Goal: Task Accomplishment & Management: Complete application form

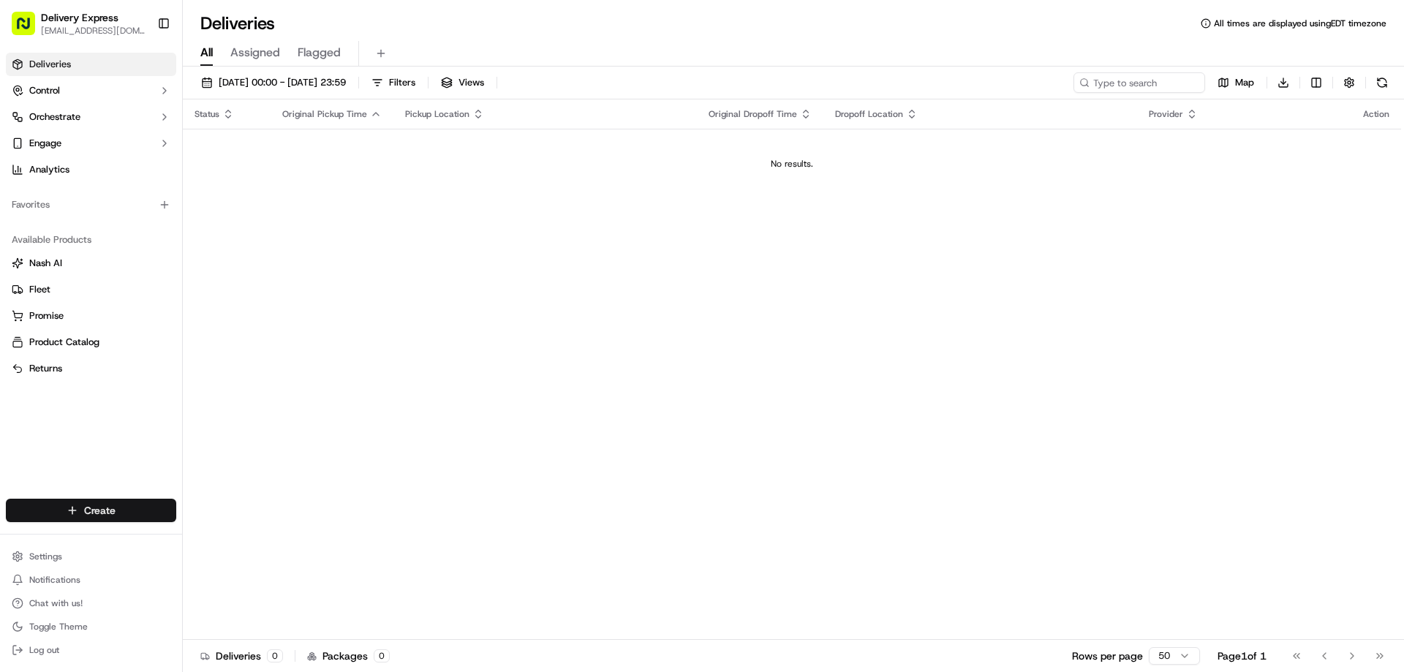
click at [69, 502] on html "Delivery Express delex01108@yahoo.com Toggle Sidebar Deliveries Control Orchest…" at bounding box center [702, 336] width 1404 height 672
drag, startPoint x: 410, startPoint y: 381, endPoint x: 381, endPoint y: 222, distance: 161.2
click at [410, 377] on html "Delivery Express delex01108@yahoo.com Toggle Sidebar Deliveries Control Orchest…" at bounding box center [702, 336] width 1404 height 672
click at [309, 86] on span "[DATE] 00:00 - [DATE] 23:59" at bounding box center [282, 82] width 127 height 13
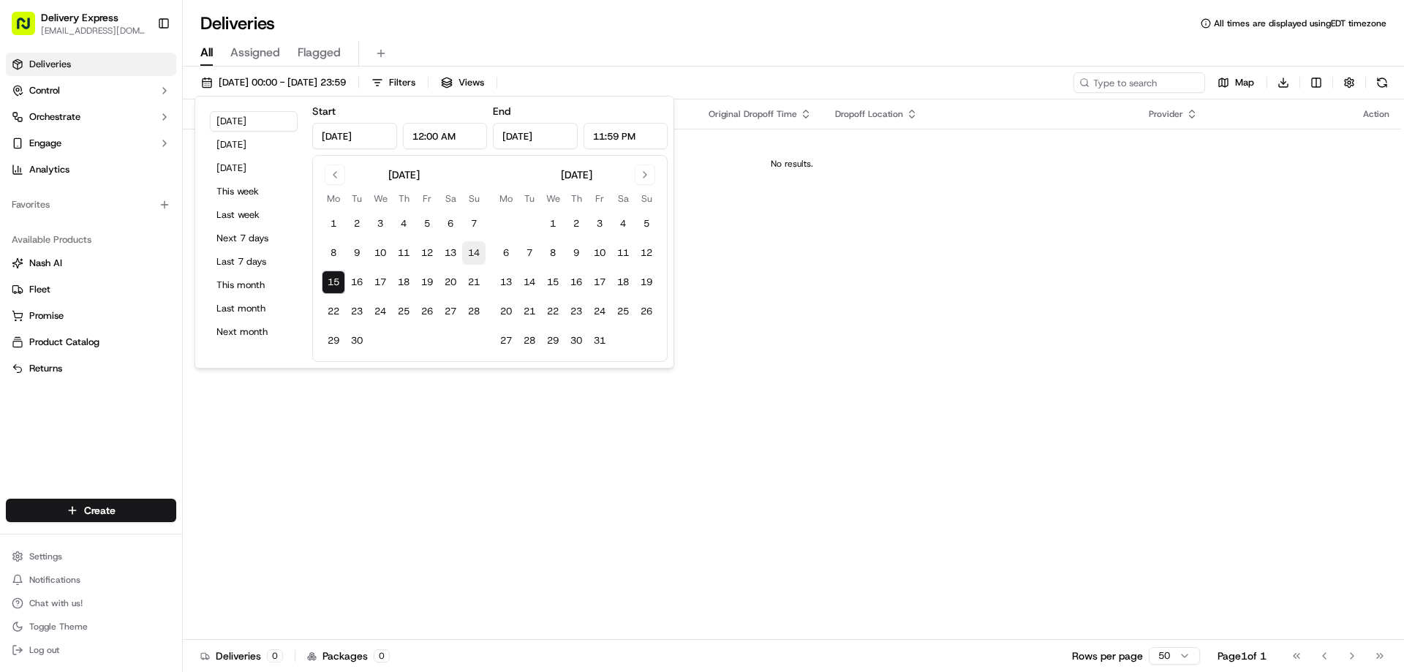
click at [470, 252] on button "14" at bounding box center [473, 252] width 23 height 23
type input "Sep 14, 2025"
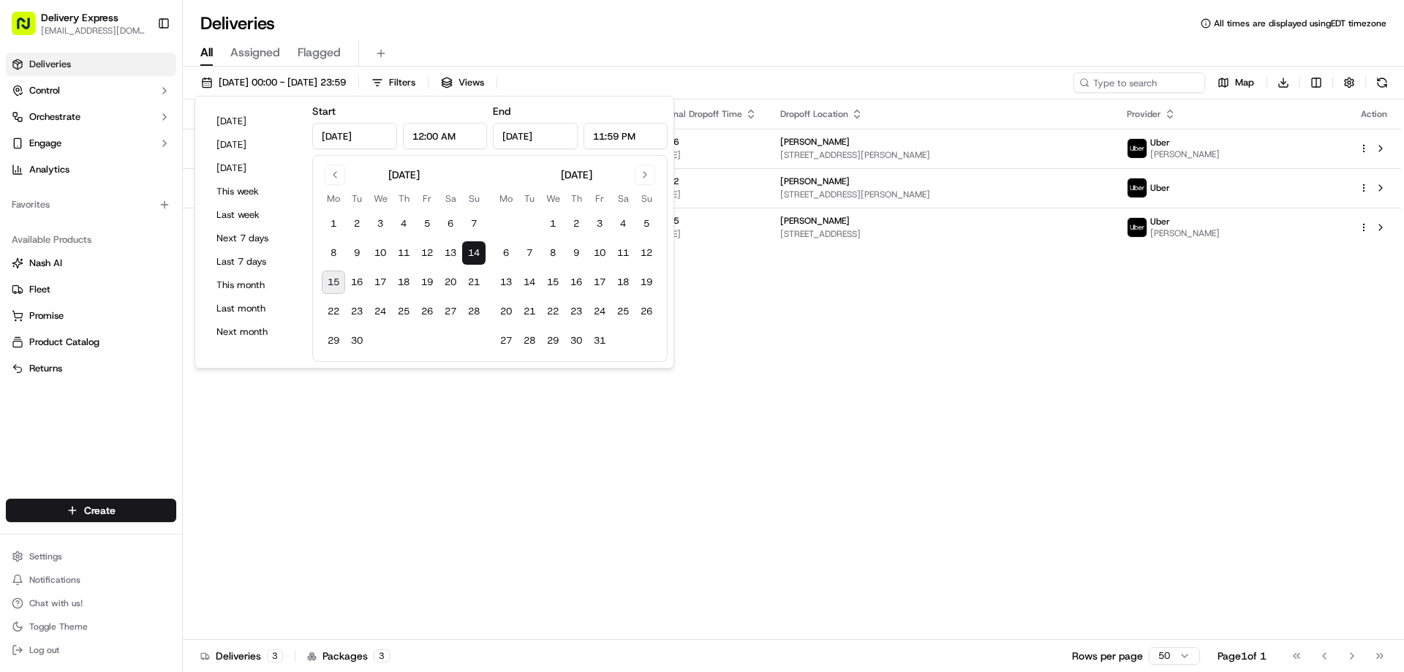
click at [869, 355] on div "Status Original Pickup Time Pickup Location Original Dropoff Time Dropoff Locat…" at bounding box center [792, 369] width 1218 height 540
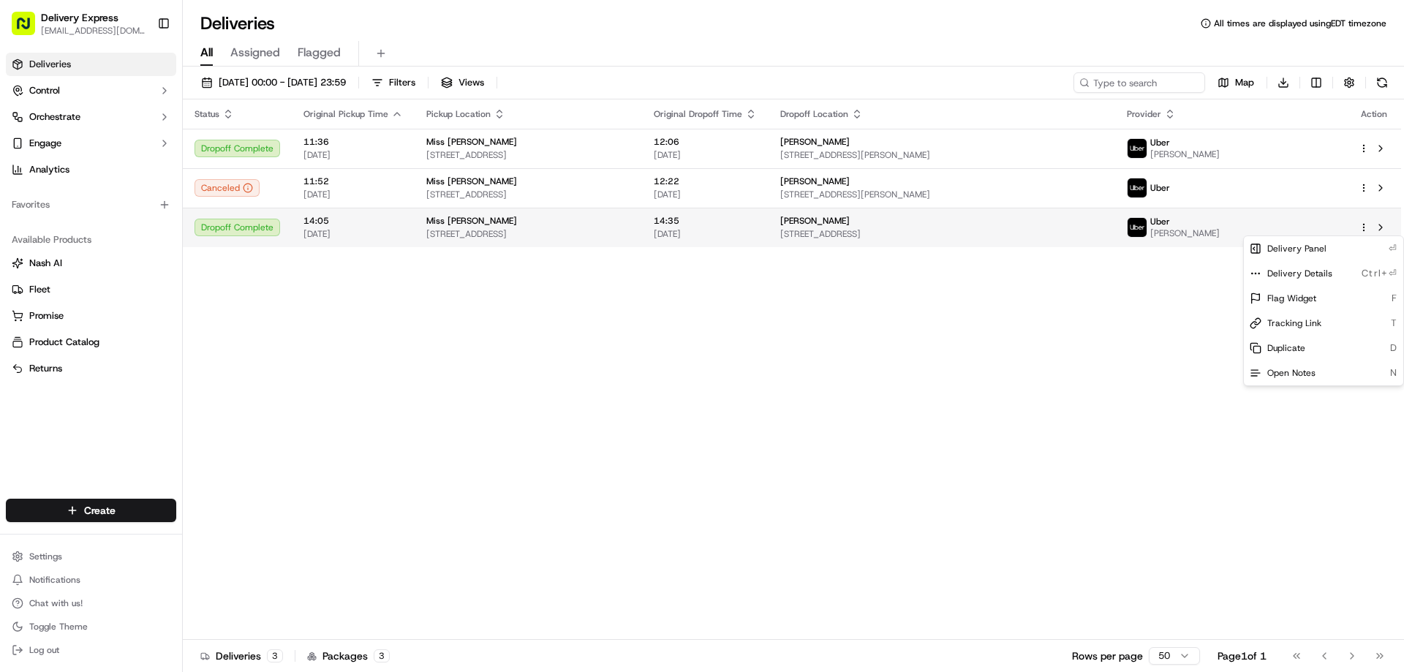
click at [1365, 227] on html "Delivery Express delex01108@yahoo.com Toggle Sidebar Deliveries Control Orchest…" at bounding box center [702, 336] width 1404 height 672
click at [1240, 218] on html "Delivery Express delex01108@yahoo.com Toggle Sidebar Deliveries Control Orchest…" at bounding box center [702, 336] width 1404 height 672
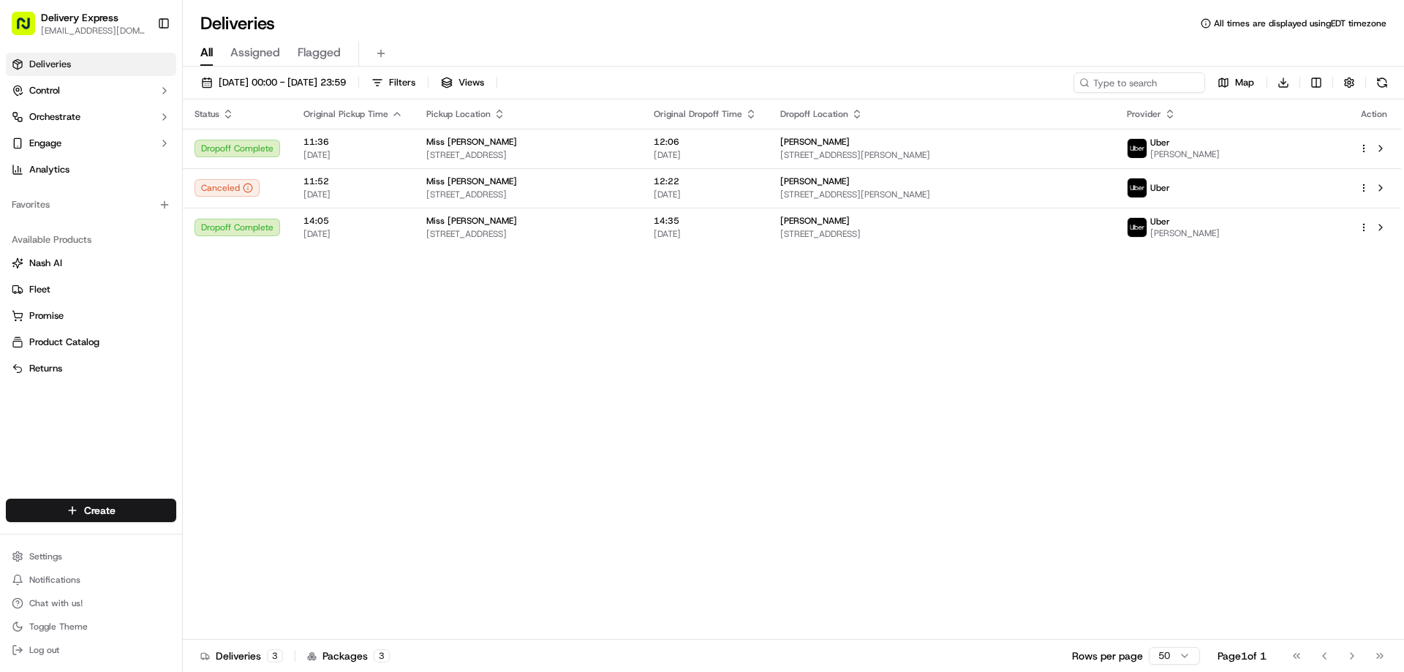
click at [1170, 218] on span "Uber" at bounding box center [1160, 222] width 20 height 12
click at [1364, 230] on html "Delivery Express delex01108@yahoo.com Toggle Sidebar Deliveries Control Orchest…" at bounding box center [702, 336] width 1404 height 672
click at [1303, 344] on span "Duplicate" at bounding box center [1286, 348] width 38 height 12
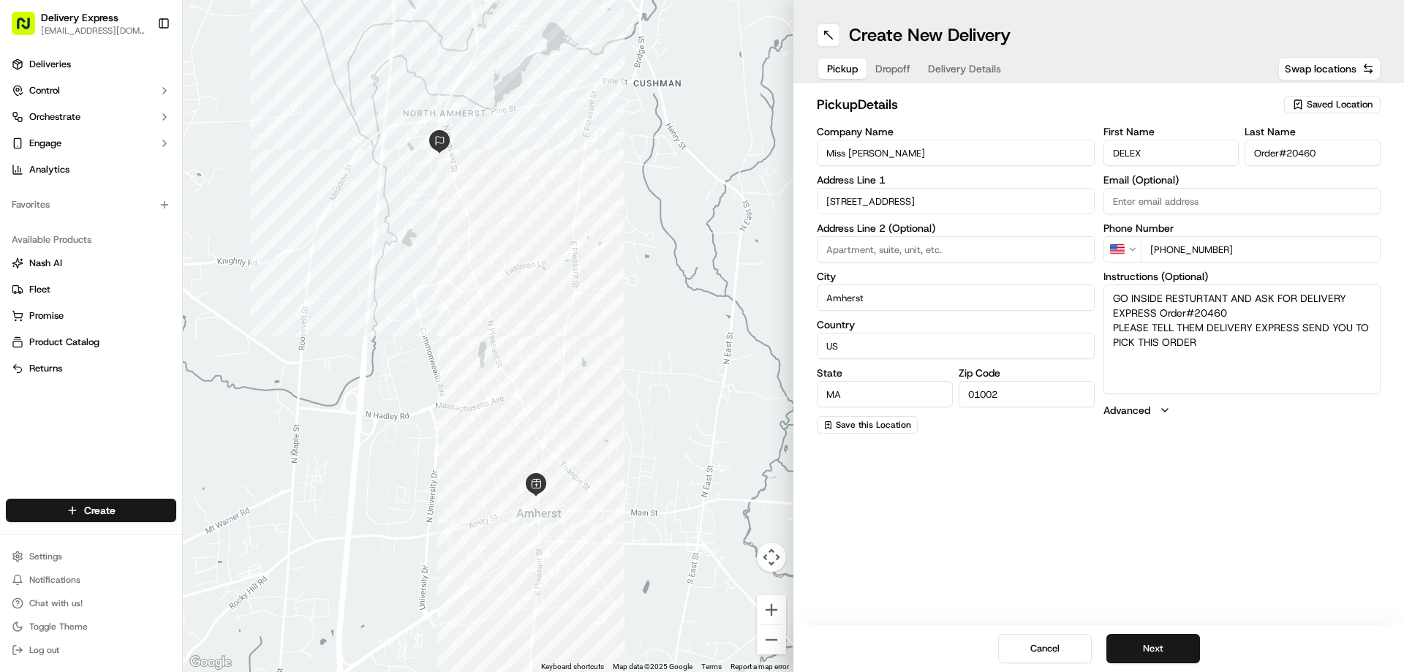
click at [925, 148] on input "Miss [PERSON_NAME]" at bounding box center [956, 153] width 278 height 26
paste input "[PERSON_NAME] Market & Cafe"
type input "[PERSON_NAME] Market & Cafe"
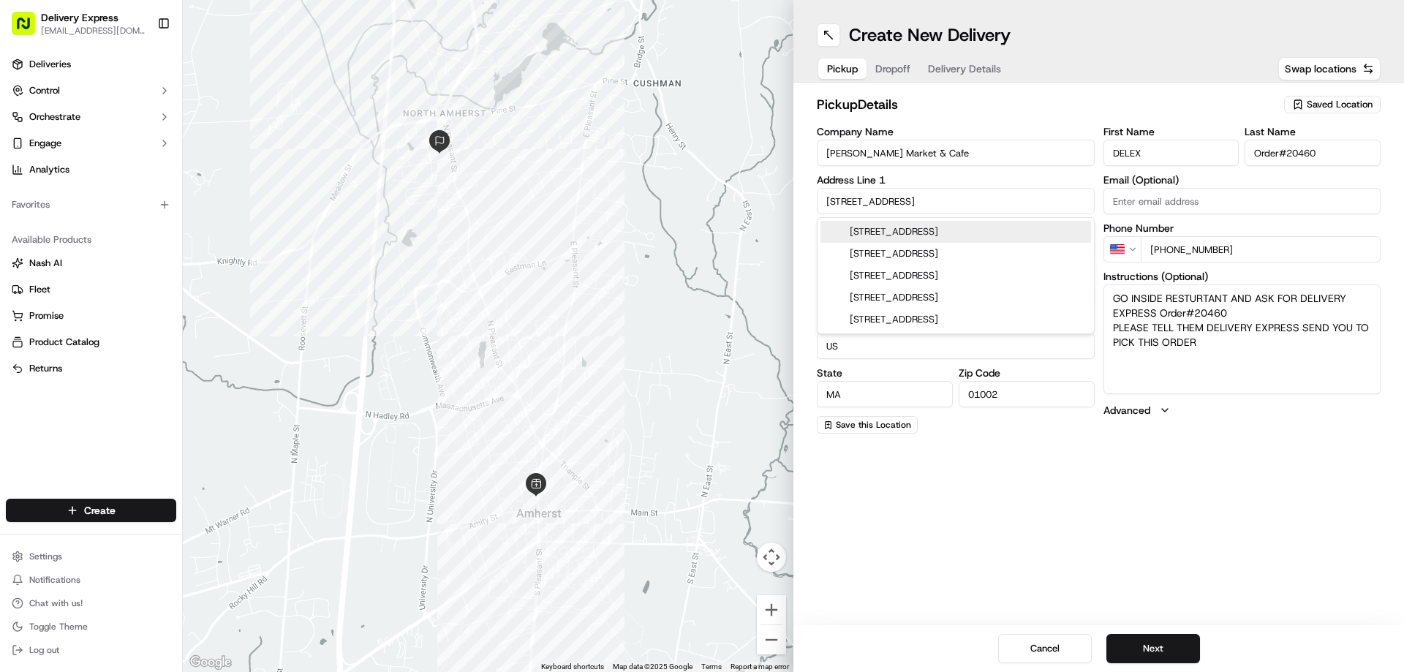
click at [904, 195] on input "[STREET_ADDRESS]" at bounding box center [956, 201] width 278 height 26
paste input "[STREET_ADDRESS]"
click at [909, 231] on div "[STREET_ADDRESS]" at bounding box center [956, 232] width 271 height 22
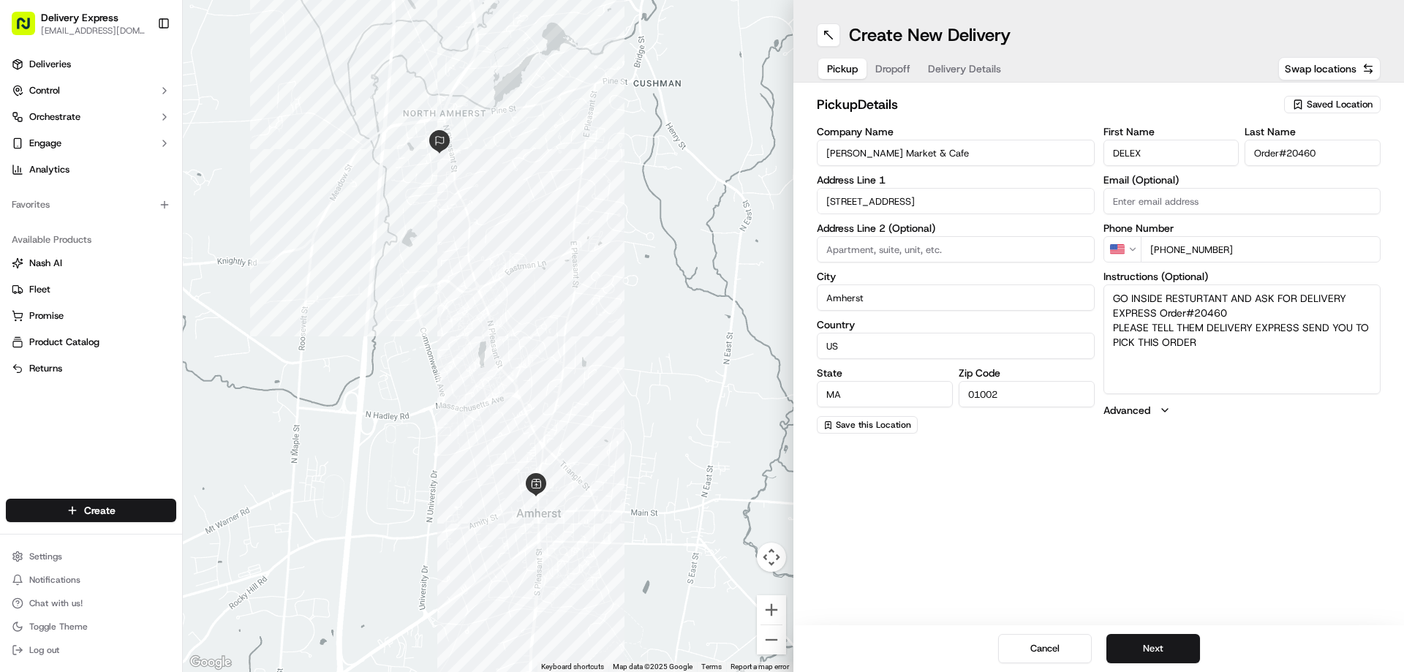
type input "[STREET_ADDRESS]"
type input "[GEOGRAPHIC_DATA]"
type input "[STREET_ADDRESS]"
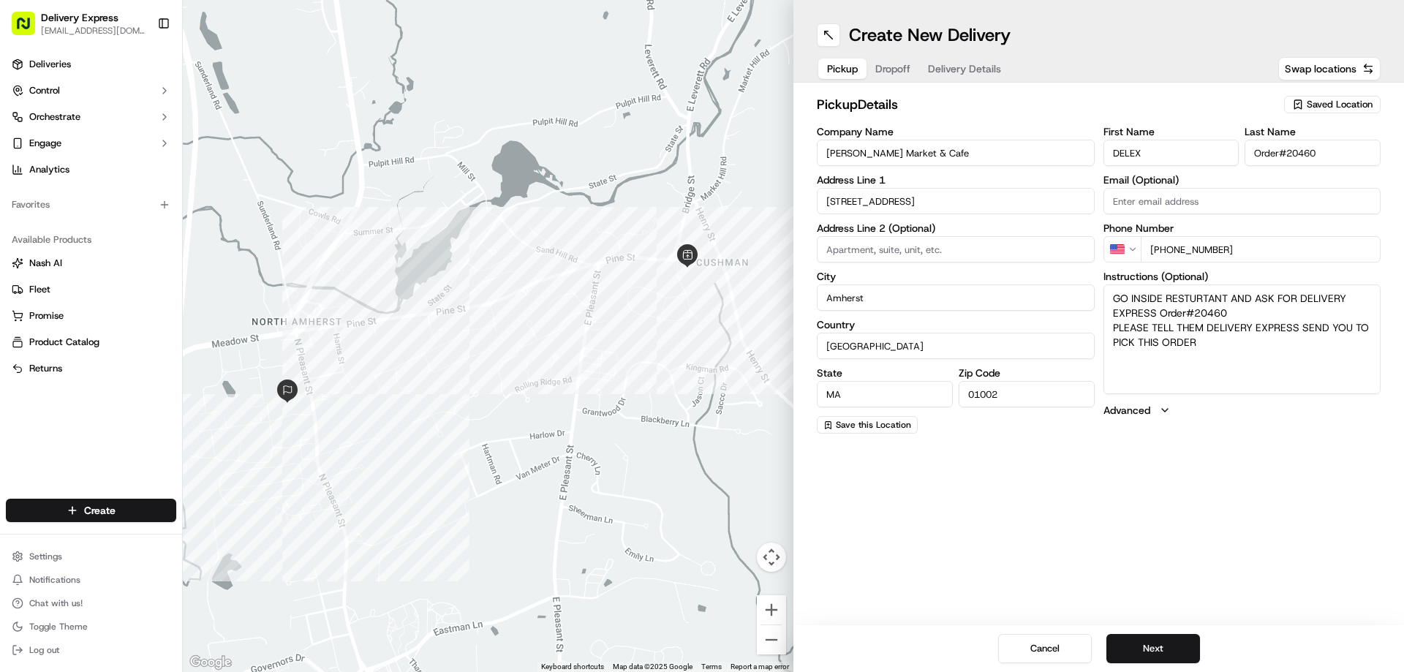
drag, startPoint x: 1286, startPoint y: 155, endPoint x: 1360, endPoint y: 157, distance: 73.9
click at [1360, 157] on input "Order#20460" at bounding box center [1313, 153] width 136 height 26
paste input "1507"
type input "Order# 1507"
click at [1199, 316] on textarea "GO INSIDE RESTURTANT AND ASK FOR DELIVERY EXPRESS Order#20460 PLEASE TELL THEM …" at bounding box center [1243, 339] width 278 height 110
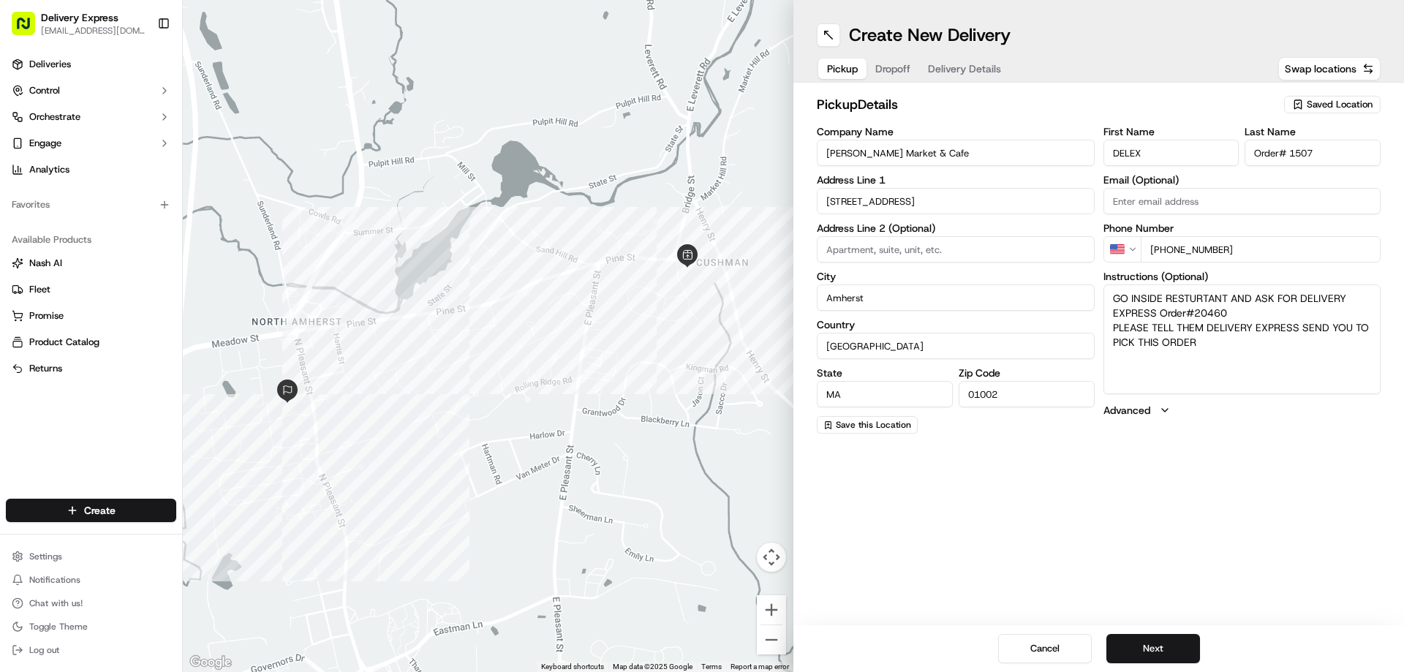
click at [1199, 316] on textarea "GO INSIDE RESTURTANT AND ASK FOR DELIVERY EXPRESS Order#20460 PLEASE TELL THEM …" at bounding box center [1243, 339] width 278 height 110
paste textarea "1507"
type textarea "GO INSIDE RESTURTANT AND ASK FOR DELIVERY EXPRESS Order# 1507 PLEASE TELL THEM …"
click at [1155, 637] on button "Next" at bounding box center [1153, 648] width 94 height 29
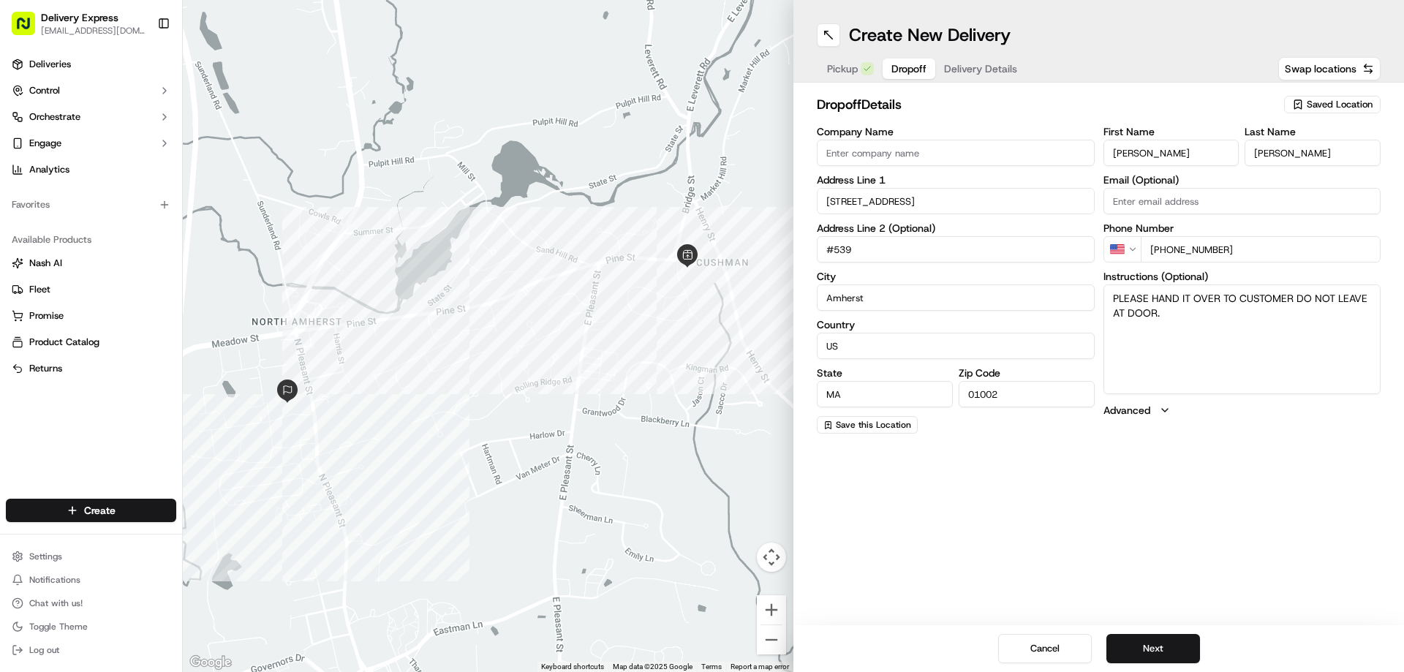
click at [886, 194] on input "[STREET_ADDRESS]" at bounding box center [956, 201] width 278 height 26
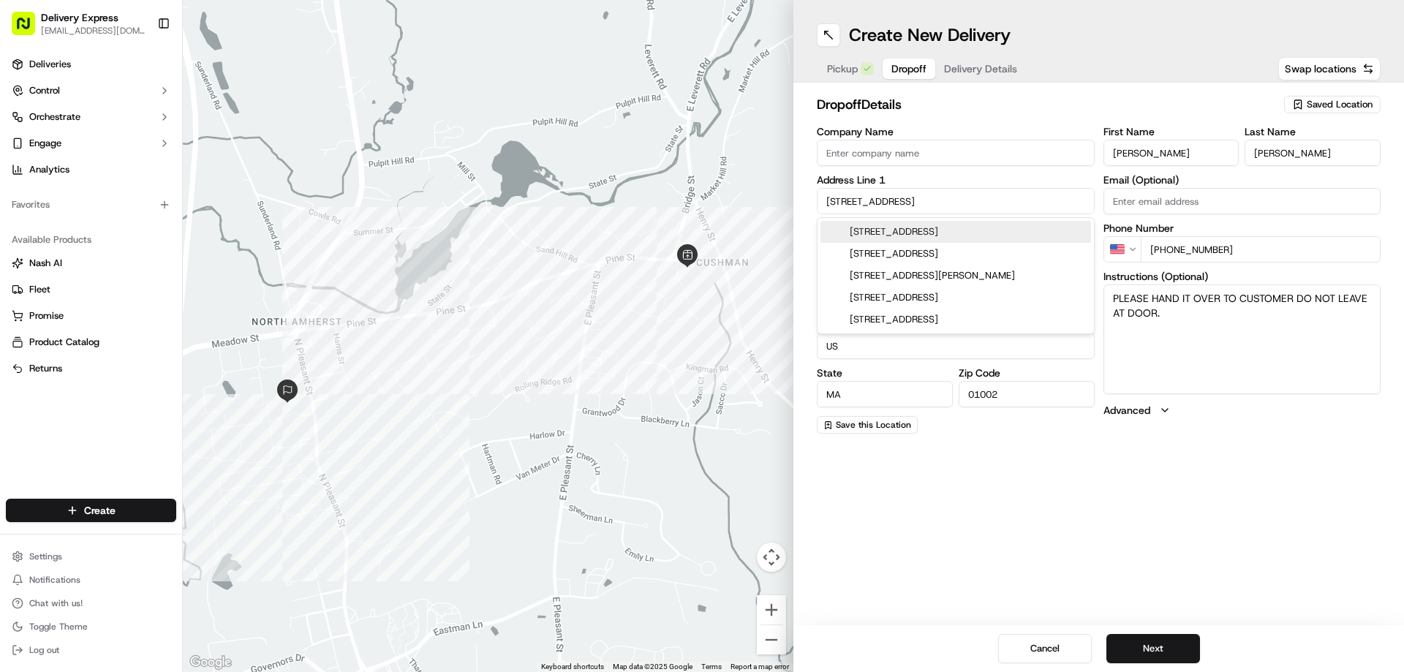
click at [886, 194] on input "[STREET_ADDRESS]" at bounding box center [956, 201] width 278 height 26
paste input "[STREET_ADDRESS]"
click at [885, 228] on div "[STREET_ADDRESS]" at bounding box center [956, 232] width 271 height 22
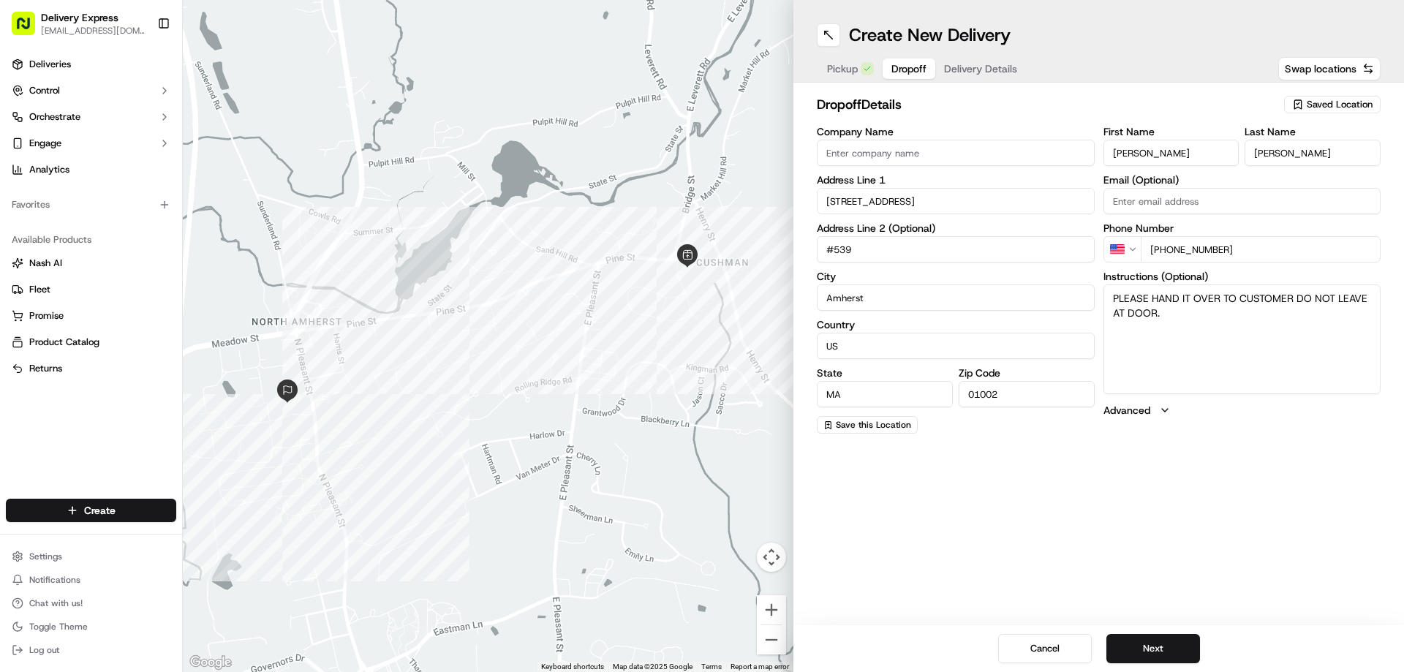
type input "[STREET_ADDRESS]"
type input "[GEOGRAPHIC_DATA]"
type input "[STREET_ADDRESS]"
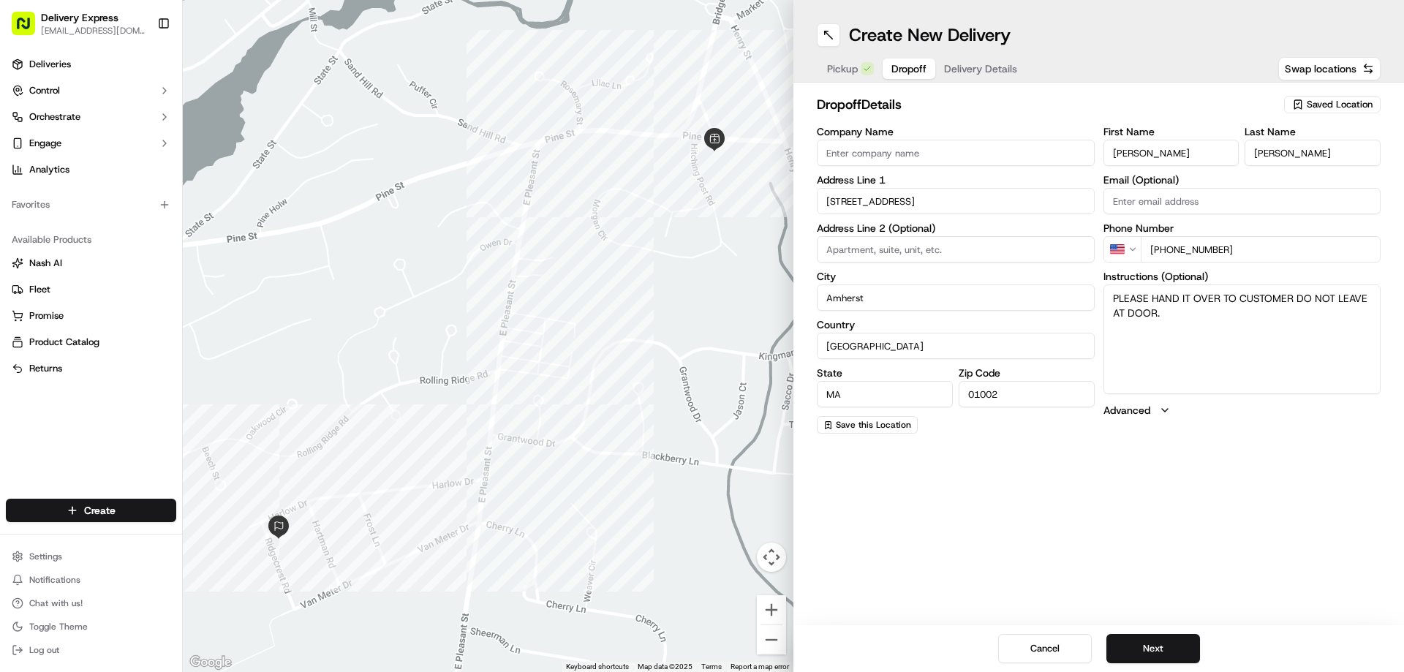
click at [1134, 157] on input "[PERSON_NAME]" at bounding box center [1172, 153] width 136 height 26
paste input "[PERSON_NAME]"
click at [1170, 154] on input "[PERSON_NAME]" at bounding box center [1172, 153] width 136 height 26
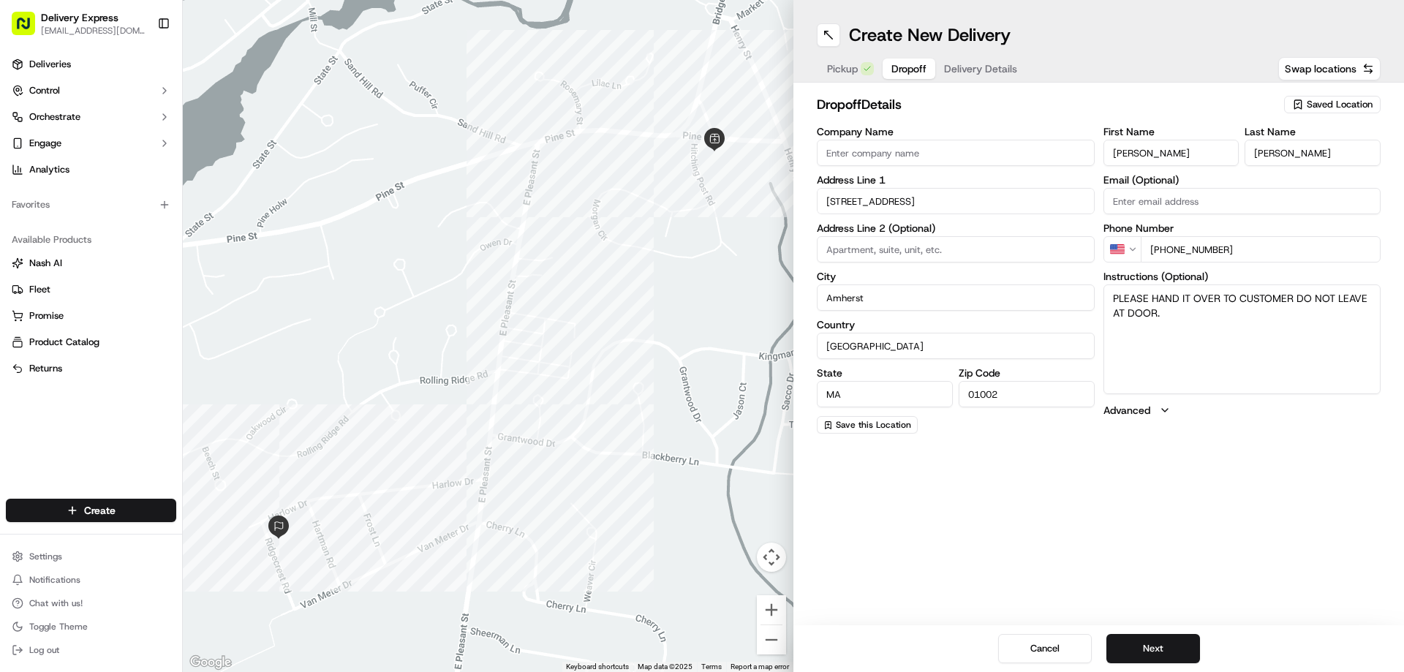
type input "[PERSON_NAME]"
drag, startPoint x: 1301, startPoint y: 151, endPoint x: 1177, endPoint y: 151, distance: 124.3
click at [1177, 151] on div "First Name [PERSON_NAME] Name [PERSON_NAME]" at bounding box center [1243, 146] width 278 height 39
paste input "[GEOGRAPHIC_DATA]"
type input "[GEOGRAPHIC_DATA]"
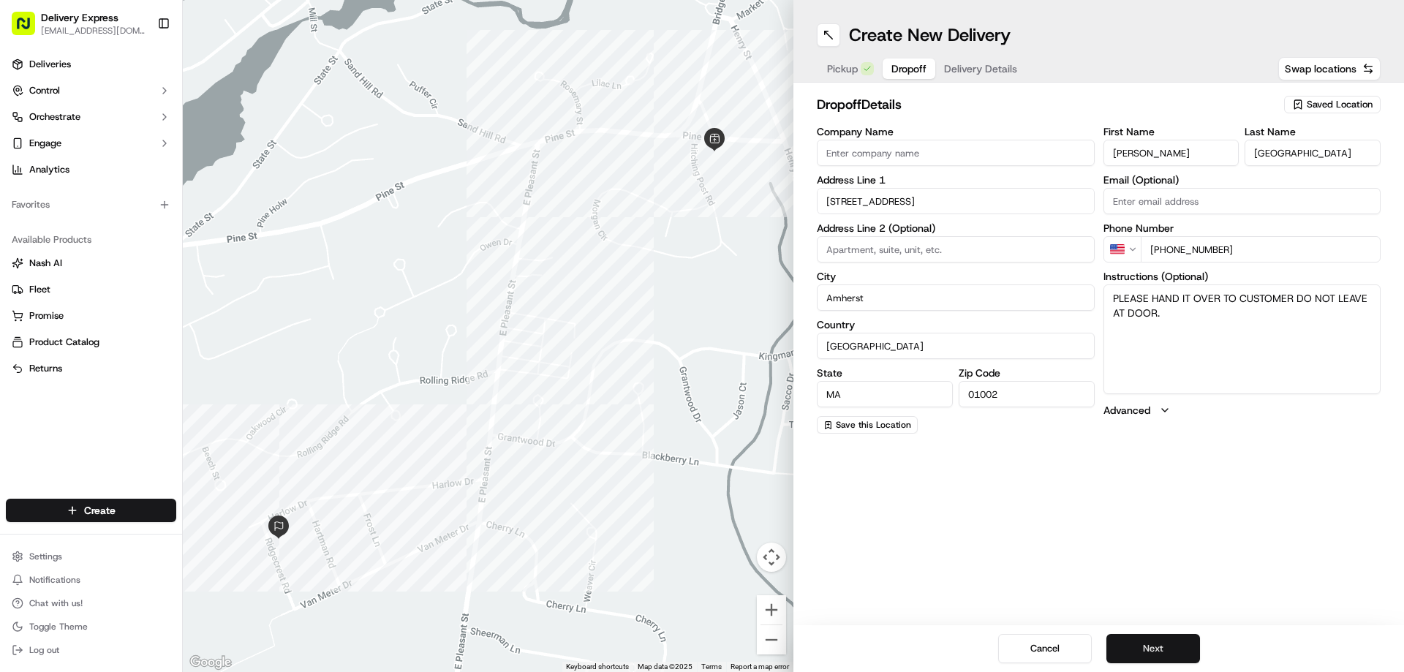
click at [1174, 652] on button "Next" at bounding box center [1153, 648] width 94 height 29
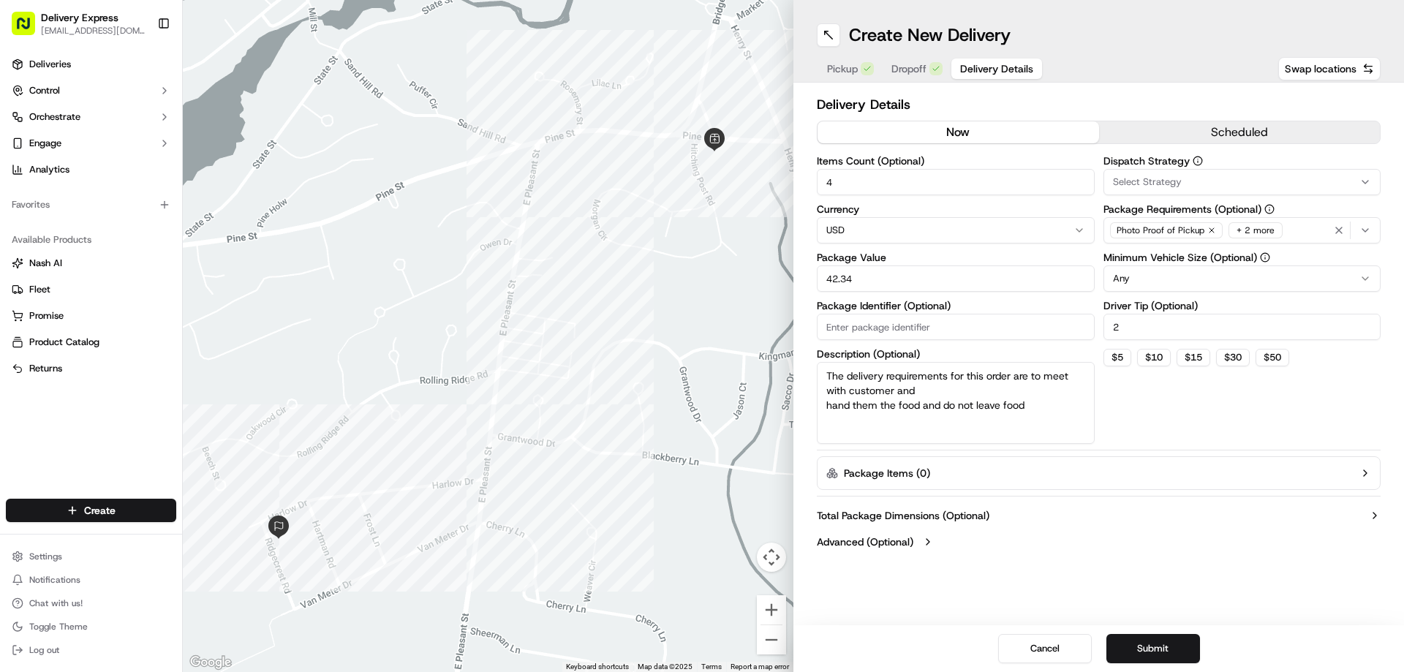
drag, startPoint x: 855, startPoint y: 183, endPoint x: 789, endPoint y: 197, distance: 67.3
click at [790, 197] on div "← Move left → Move right ↑ Move up ↓ Move down + Zoom in - Zoom out Home Jump l…" at bounding box center [793, 336] width 1221 height 672
type input "3"
drag, startPoint x: 867, startPoint y: 277, endPoint x: 790, endPoint y: 292, distance: 78.2
click at [790, 292] on div "← Move left → Move right ↑ Move up ↓ Move down + Zoom in - Zoom out Home Jump l…" at bounding box center [793, 336] width 1221 height 672
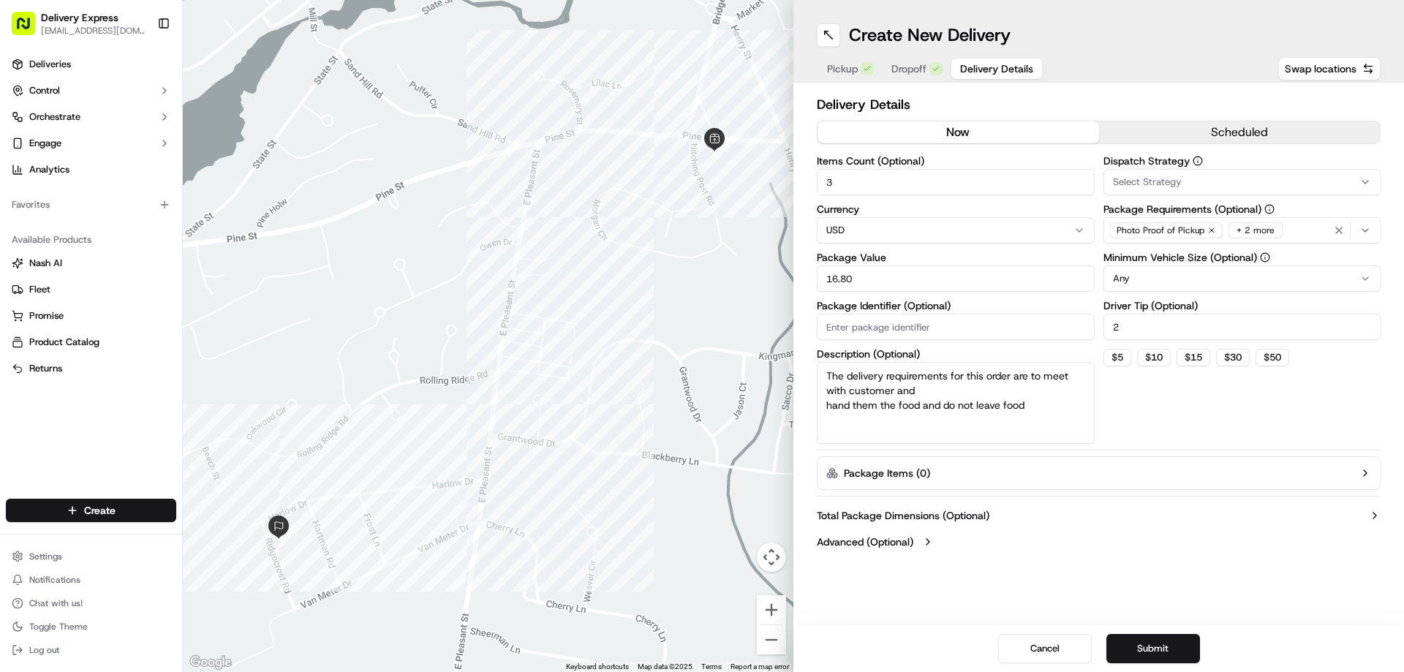
type input "16.80"
click at [1110, 568] on div "Create New Delivery Pickup Dropoff Delivery Details Swap locations Delivery Det…" at bounding box center [1098, 336] width 611 height 672
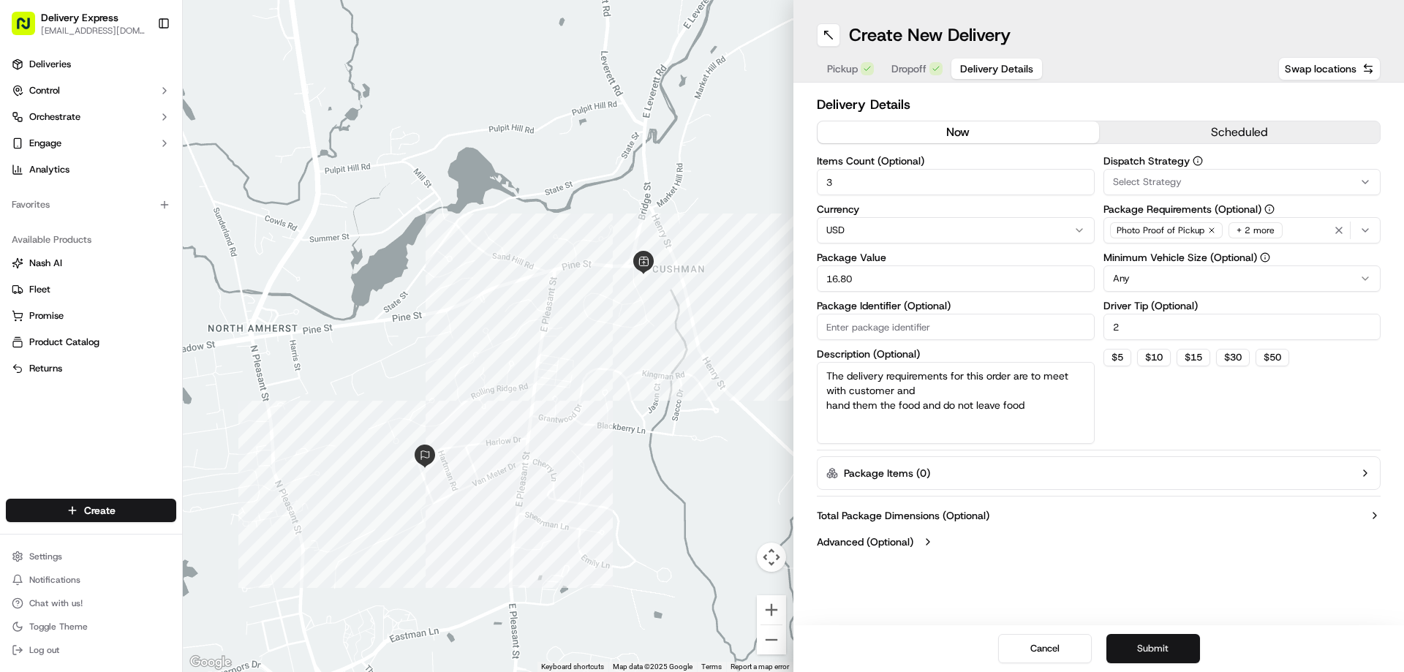
click at [1152, 644] on button "Submit" at bounding box center [1153, 648] width 94 height 29
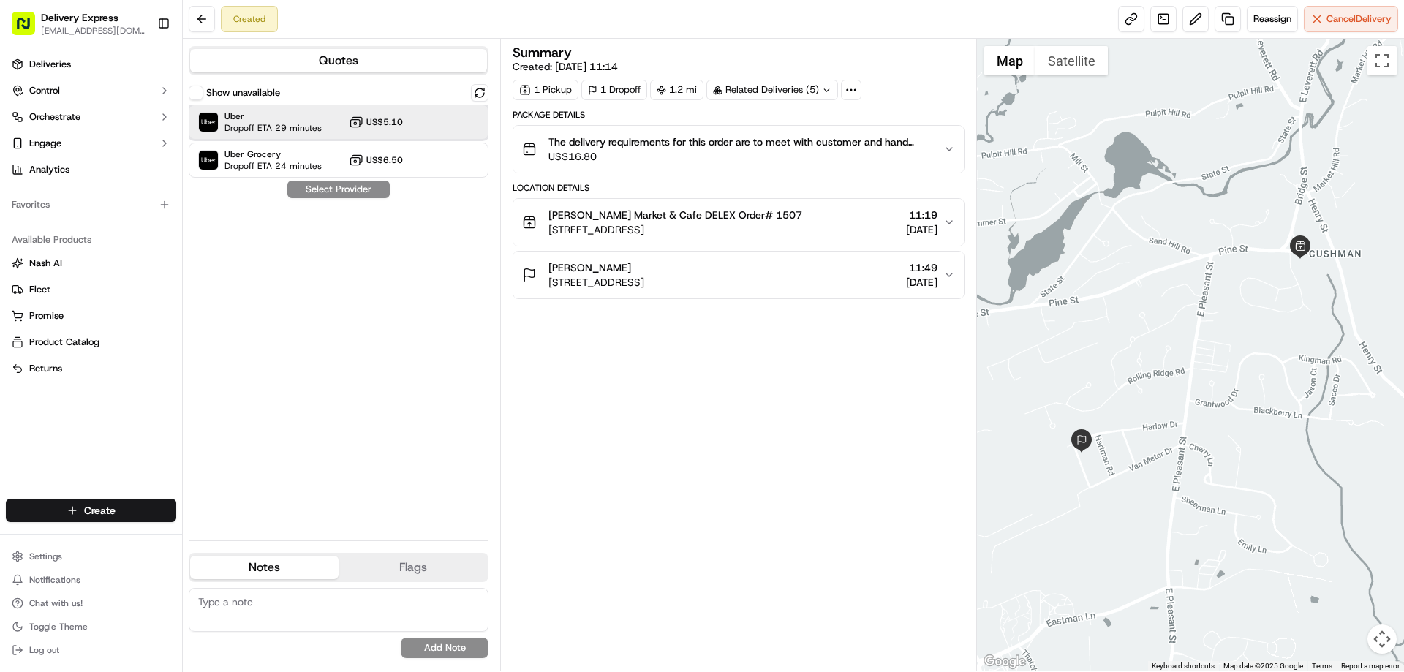
click at [227, 117] on span "Uber" at bounding box center [273, 116] width 97 height 12
click at [345, 188] on button "Assign Provider" at bounding box center [339, 190] width 104 height 18
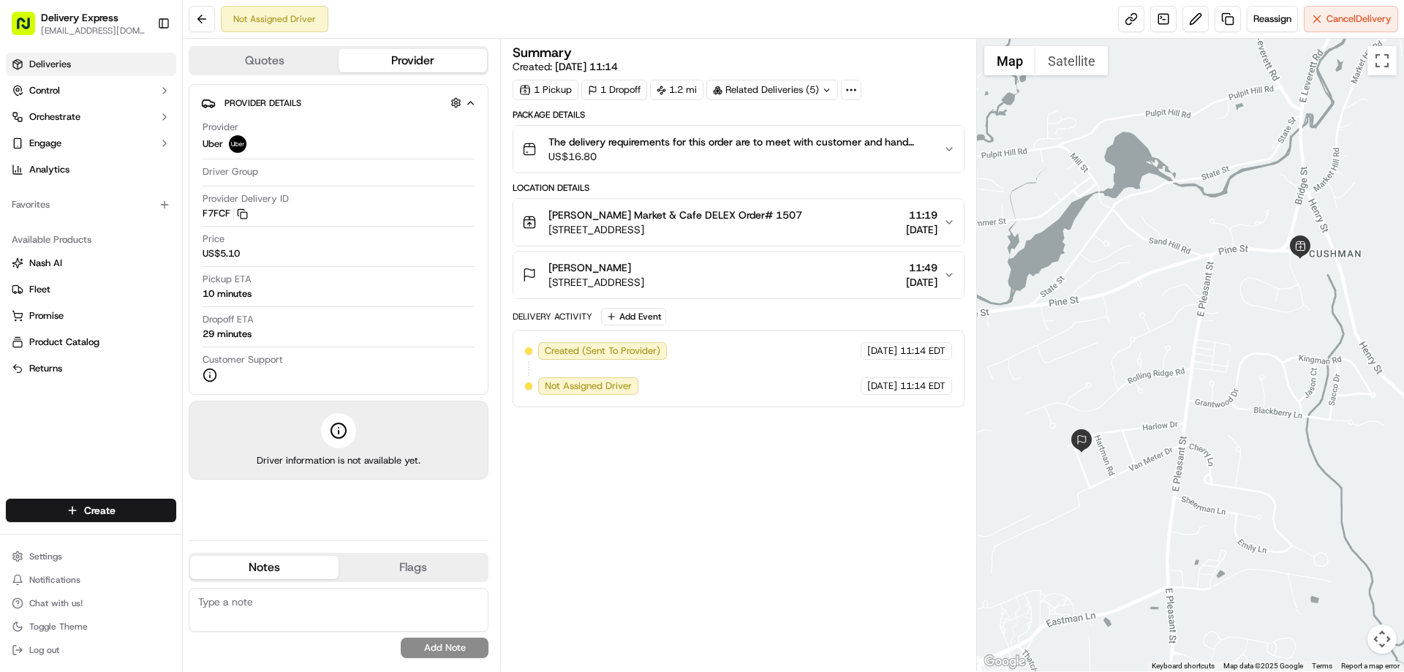
click at [80, 61] on link "Deliveries" at bounding box center [91, 64] width 170 height 23
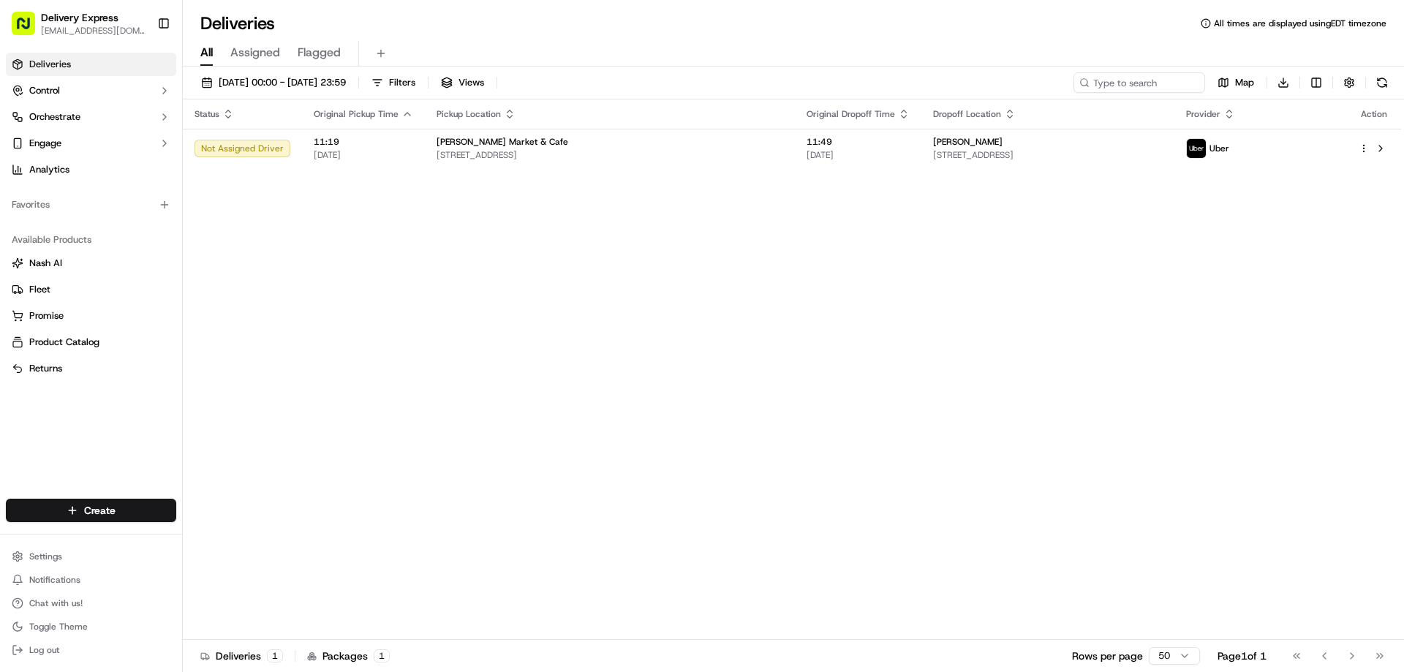
click at [573, 308] on div "Status Original Pickup Time Pickup Location Original Dropoff Time Dropoff Locat…" at bounding box center [792, 369] width 1218 height 540
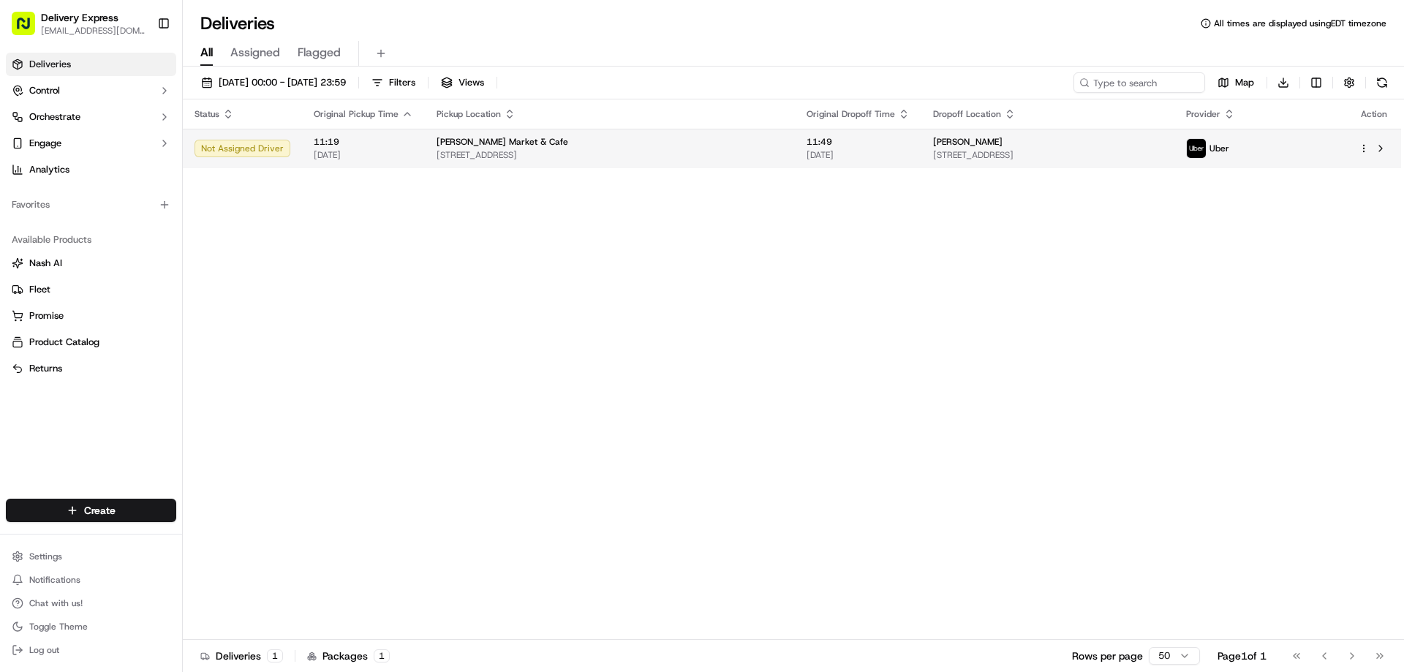
click at [1206, 149] on img at bounding box center [1196, 148] width 19 height 19
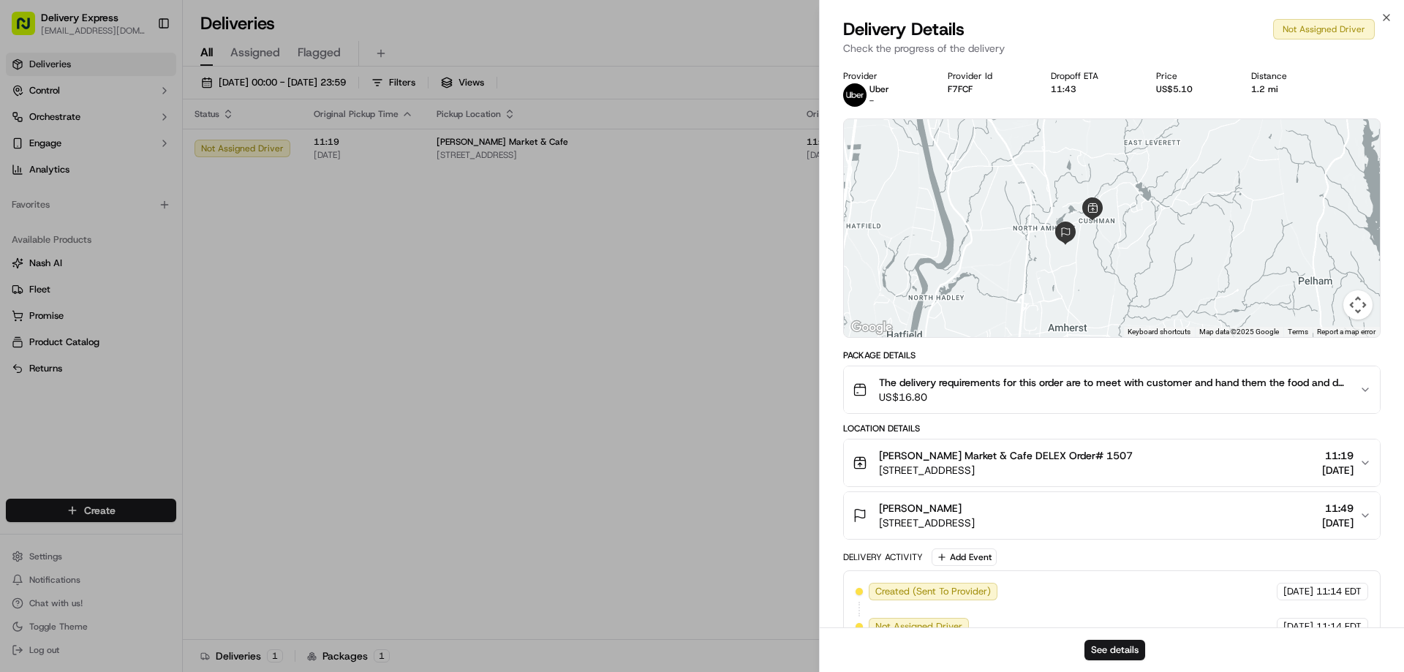
scroll to position [29, 0]
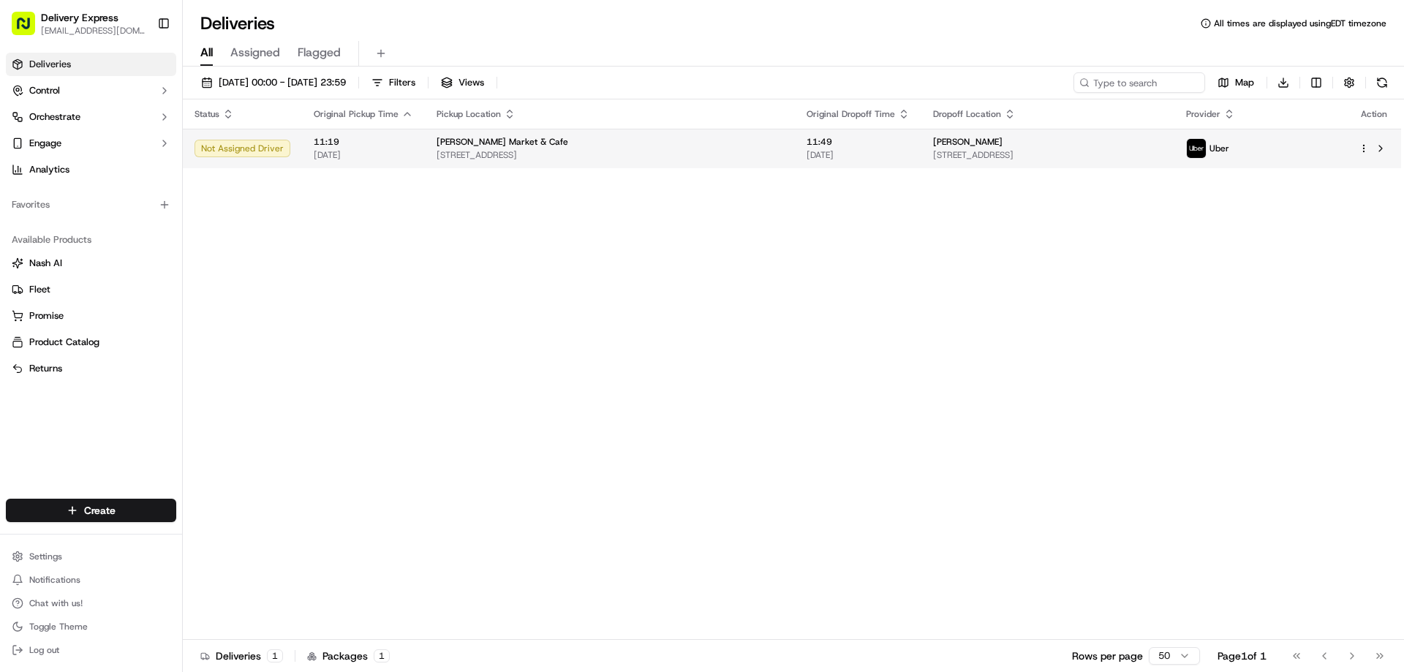
click at [1206, 151] on img at bounding box center [1196, 148] width 19 height 19
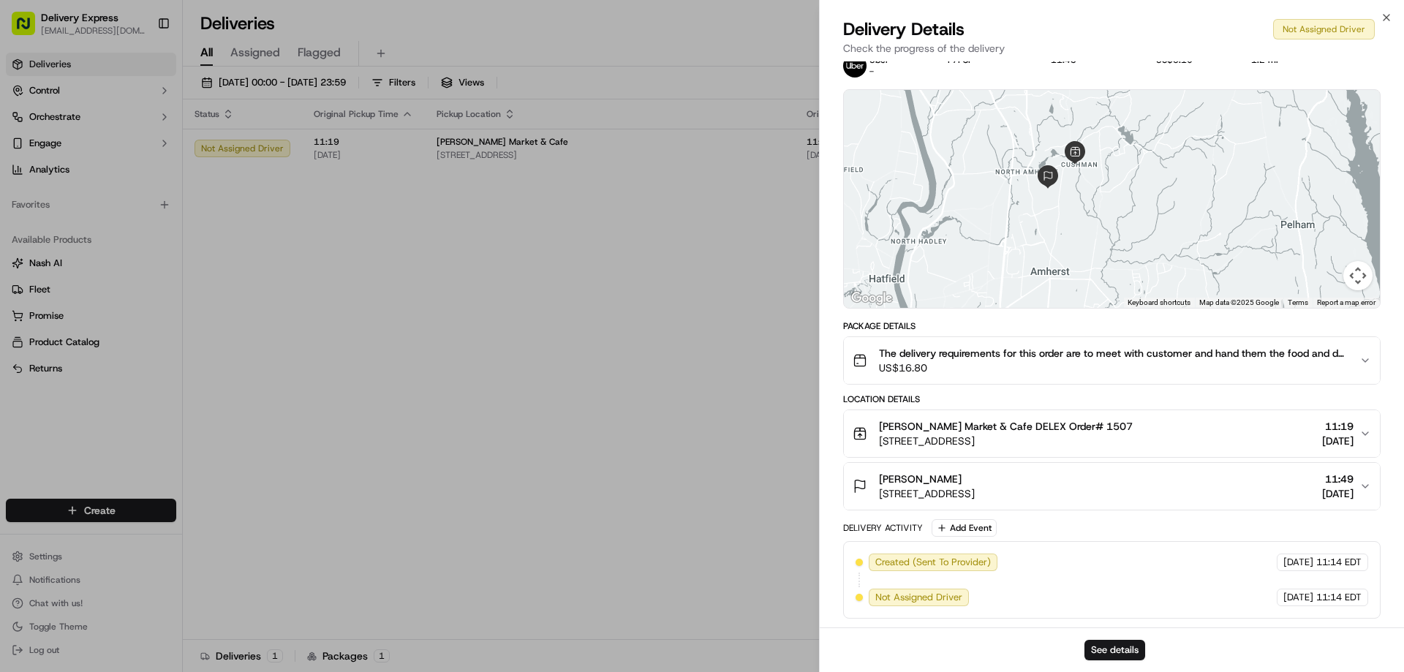
scroll to position [0, 0]
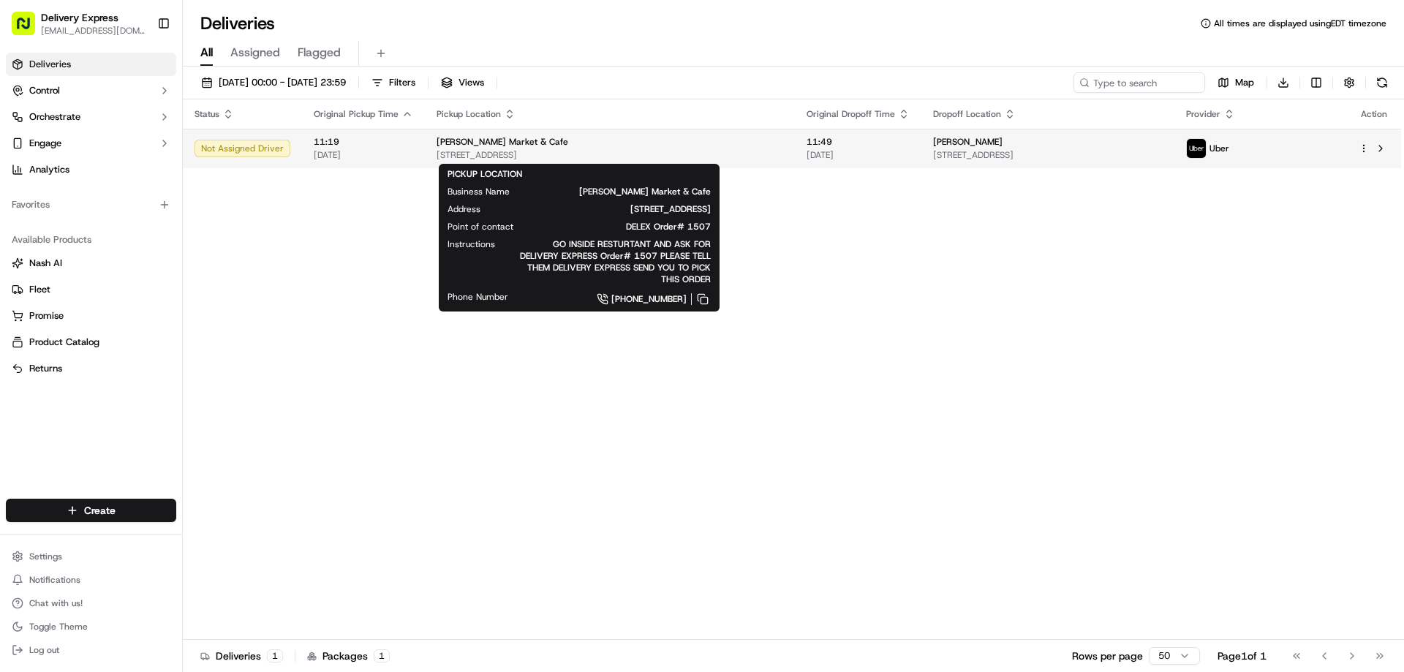
click at [649, 154] on span "[STREET_ADDRESS]" at bounding box center [610, 155] width 347 height 12
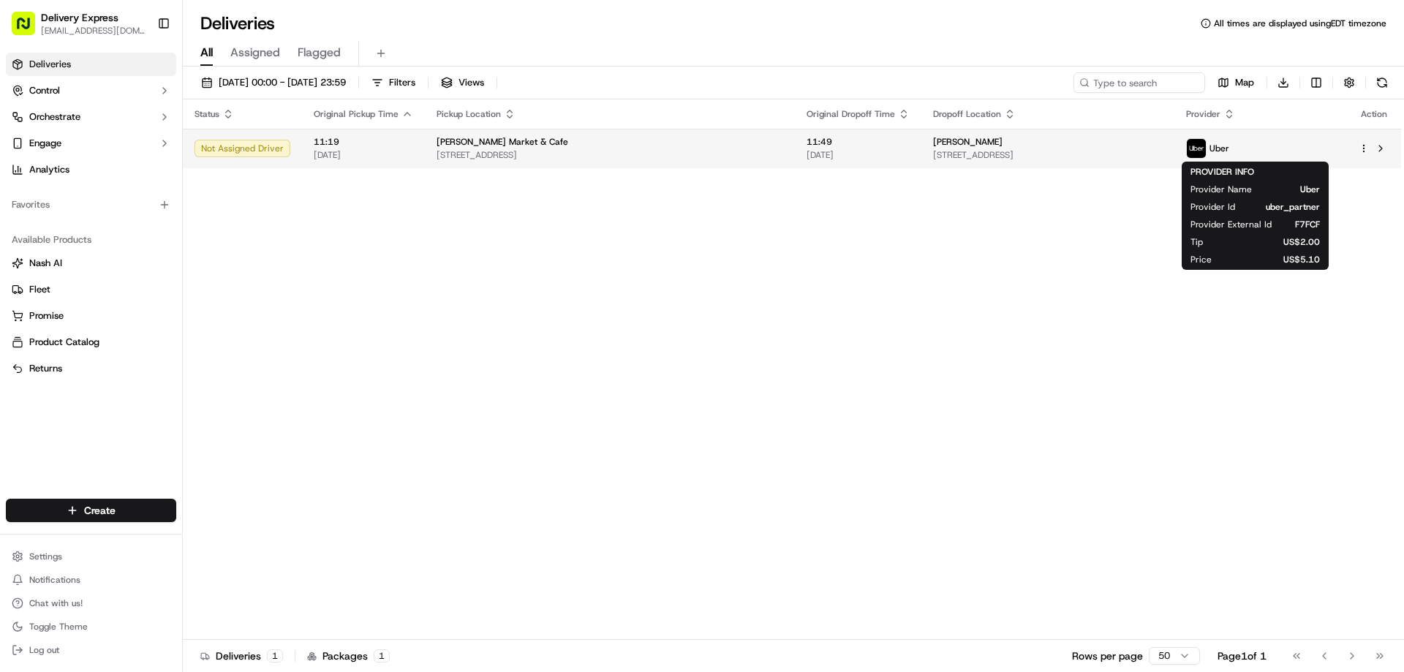
click at [1206, 157] on img at bounding box center [1196, 148] width 19 height 19
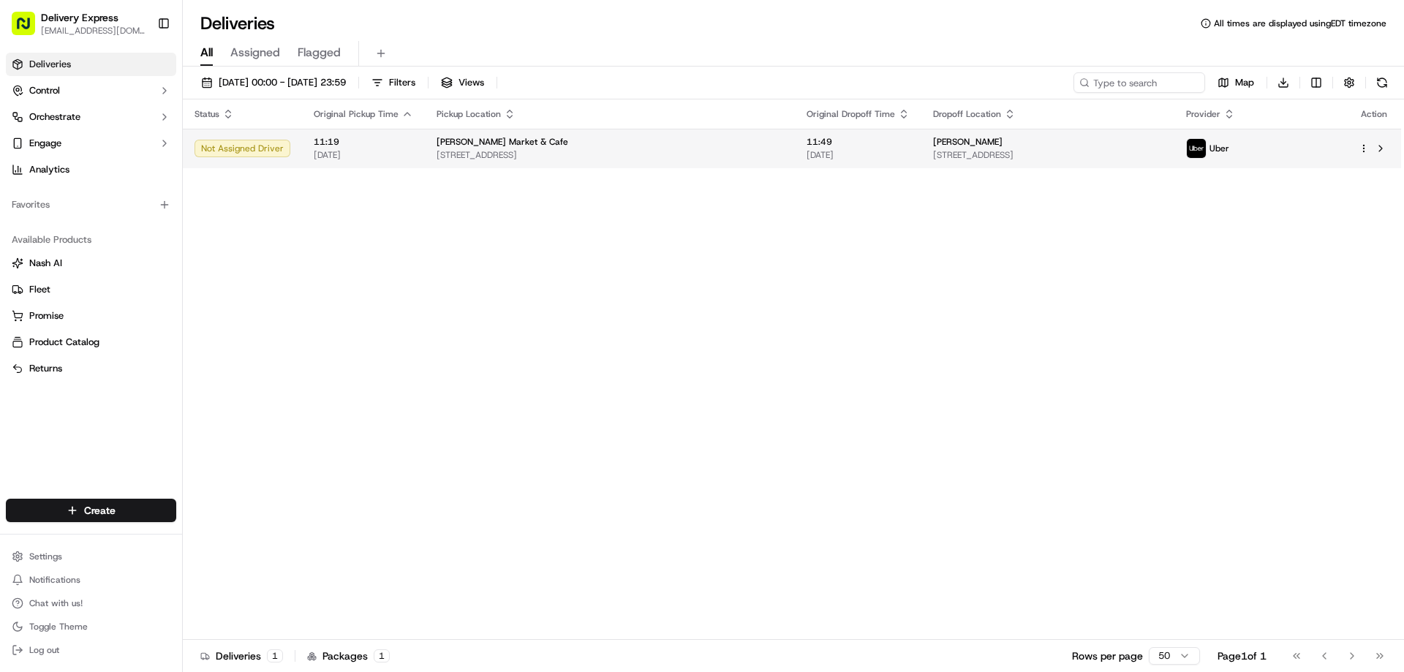
click at [1206, 151] on img at bounding box center [1196, 148] width 19 height 19
click at [1367, 151] on html "Delivery Express [EMAIL_ADDRESS][DOMAIN_NAME] Toggle Sidebar Deliveries Control…" at bounding box center [702, 336] width 1404 height 672
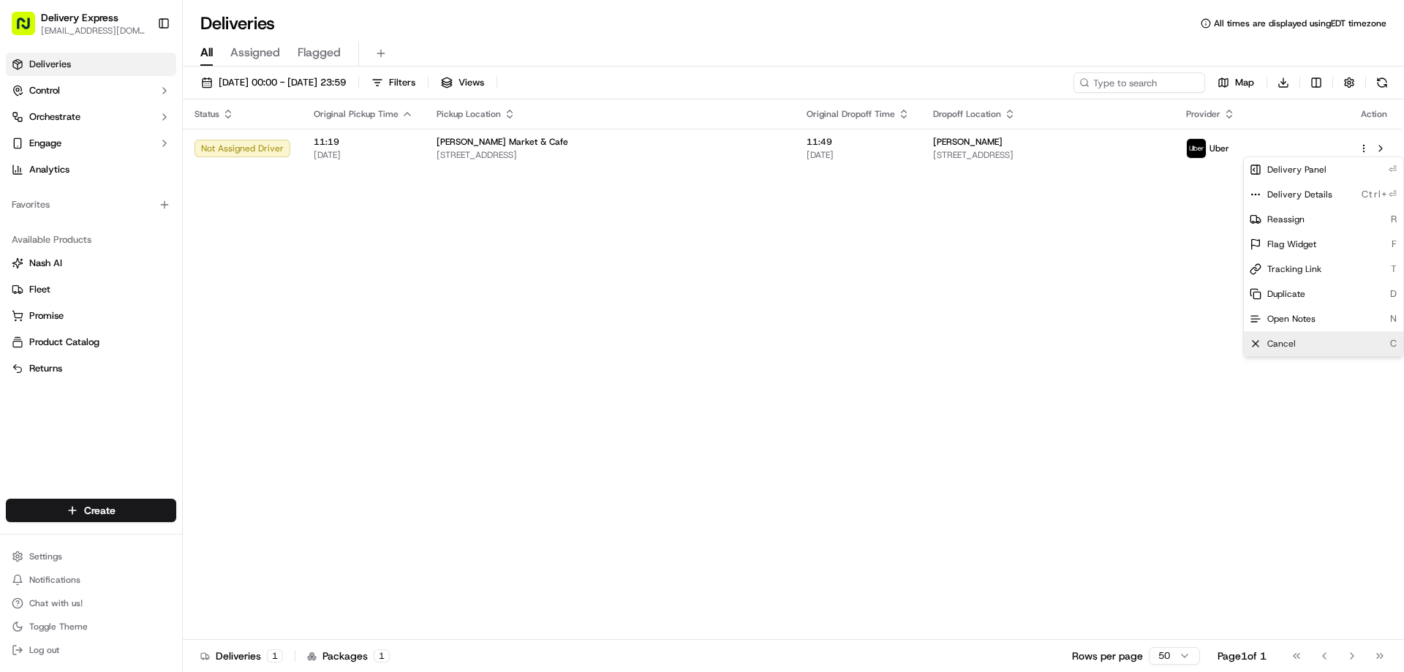
click at [1286, 347] on span "Cancel" at bounding box center [1281, 344] width 29 height 12
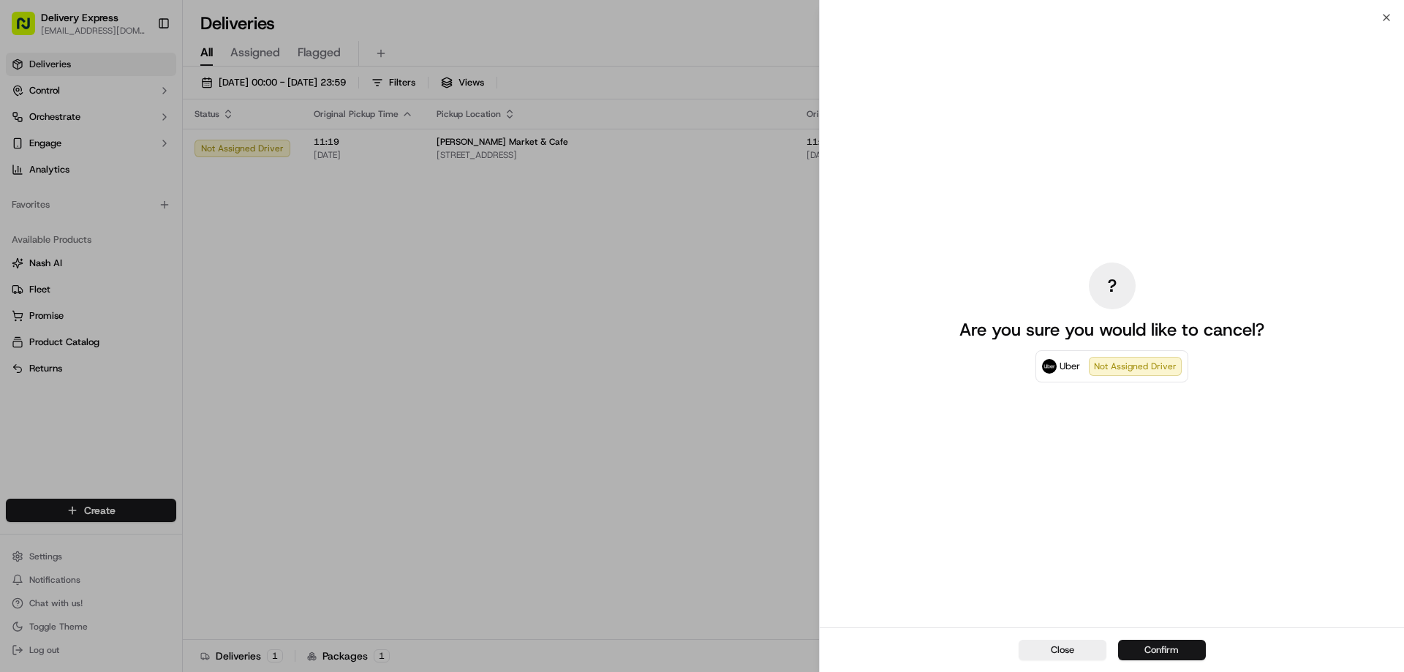
click at [1183, 644] on button "Confirm" at bounding box center [1162, 650] width 88 height 20
